Goal: Information Seeking & Learning: Learn about a topic

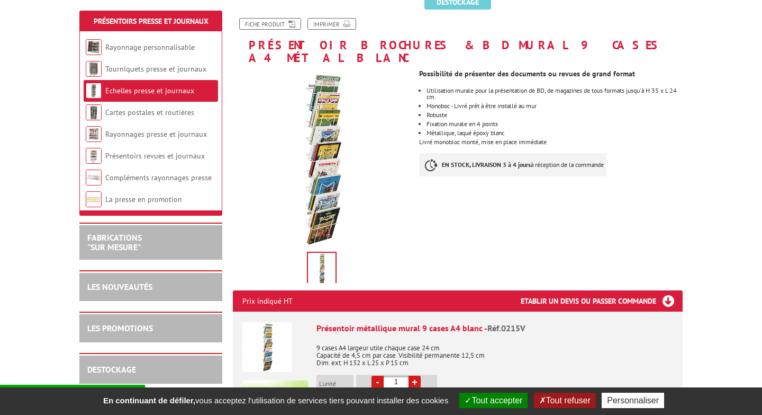
scroll to position [112, 0]
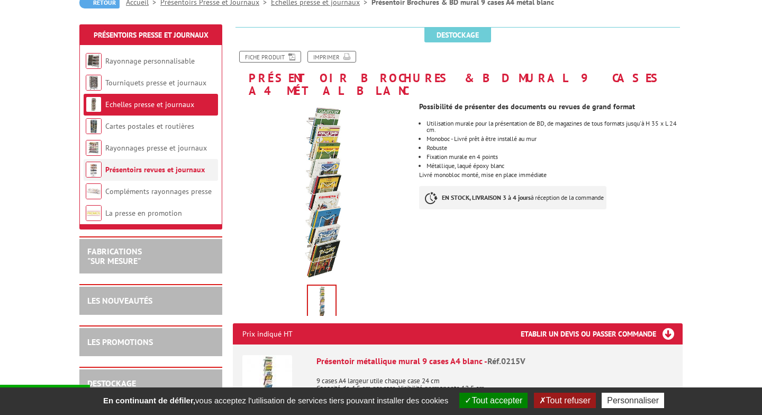
click at [178, 167] on link "Présentoirs revues et journaux" at bounding box center [155, 170] width 100 height 10
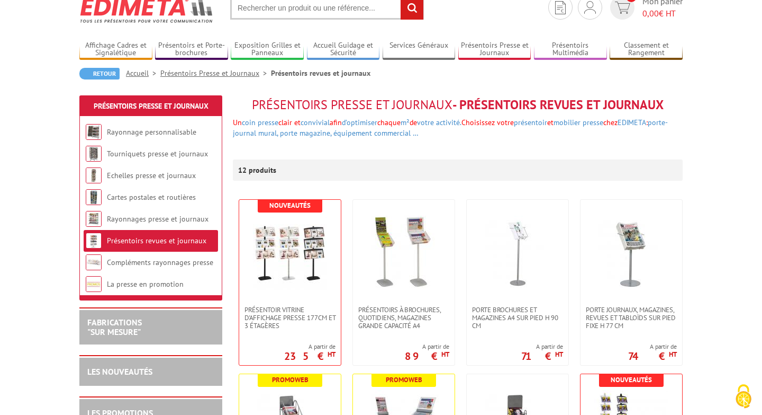
scroll to position [56, 0]
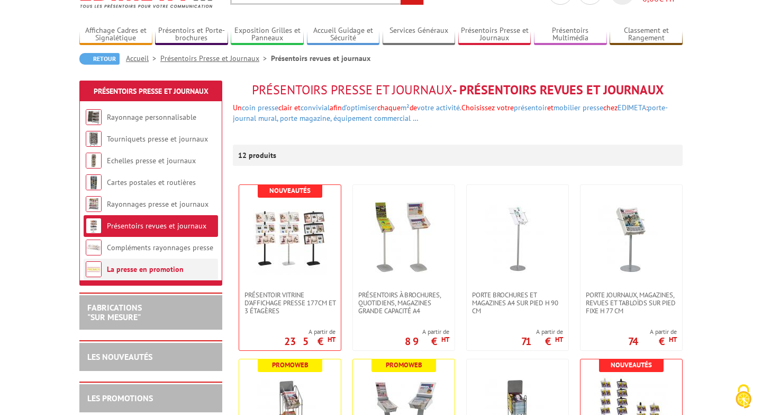
click at [159, 268] on link "La presse en promotion" at bounding box center [145, 269] width 77 height 10
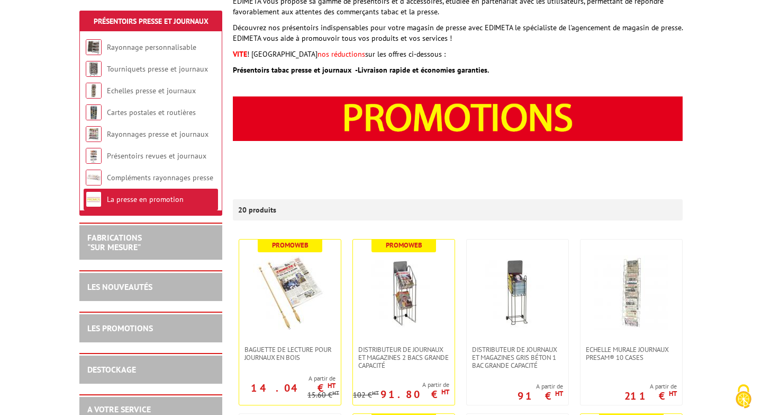
scroll to position [194, 0]
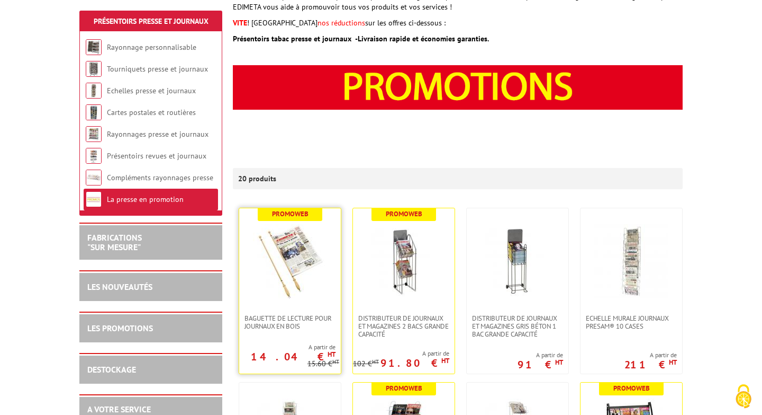
click at [322, 246] on img at bounding box center [290, 261] width 74 height 74
